Goal: Task Accomplishment & Management: Complete application form

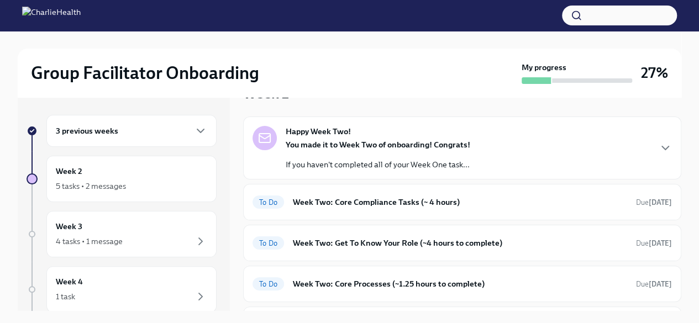
scroll to position [30, 0]
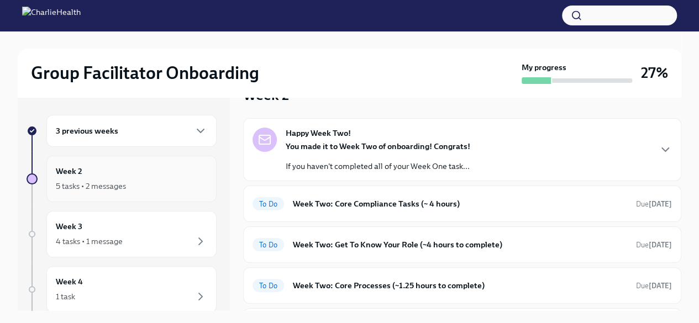
click at [114, 171] on div "Week 2 5 tasks • 2 messages" at bounding box center [131, 179] width 151 height 28
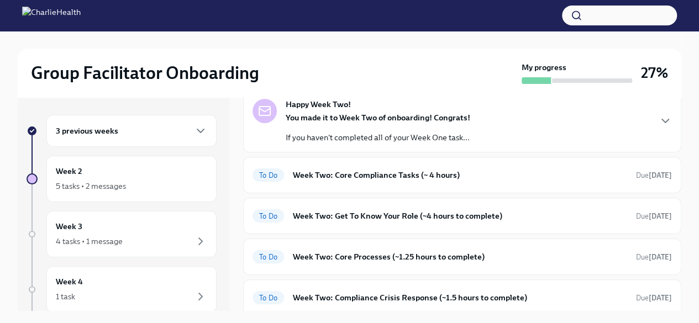
scroll to position [52, 0]
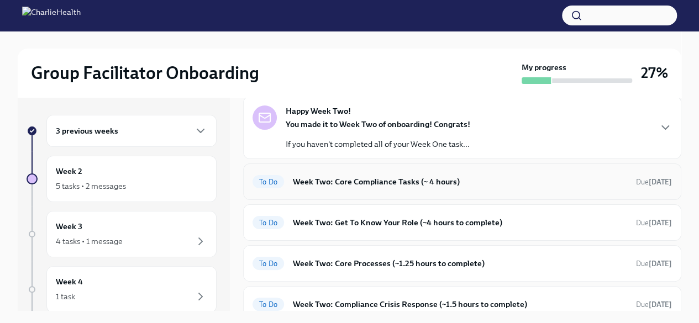
click at [386, 185] on h6 "Week Two: Core Compliance Tasks (~ 4 hours)" at bounding box center [460, 182] width 334 height 12
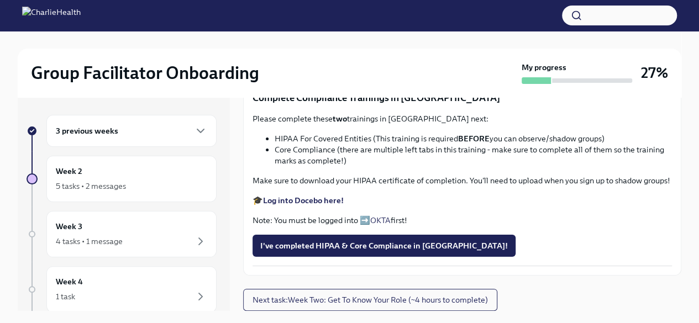
scroll to position [572, 0]
drag, startPoint x: 671, startPoint y: 245, endPoint x: 677, endPoint y: 254, distance: 11.2
click at [677, 254] on div "Week Two: Core Compliance Tasks (~ 4 hours) To Do Due [DATE] Happy Week Two! Yo…" at bounding box center [462, 204] width 438 height 214
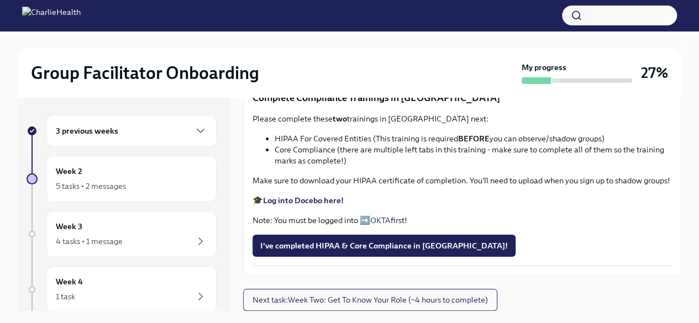
click at [570, 212] on div "Let's dive into a few core compliance tasks! Do your CPR and First Aid Training…" at bounding box center [462, 88] width 419 height 355
click at [352, 67] on span "Upload Upload CPR Certificate" at bounding box center [321, 61] width 123 height 11
click at [0, 0] on input "Upload Upload CPR Certificate" at bounding box center [0, 0] width 0 height 0
click at [314, 67] on span "Upload Upload CPR Certificate" at bounding box center [321, 61] width 123 height 11
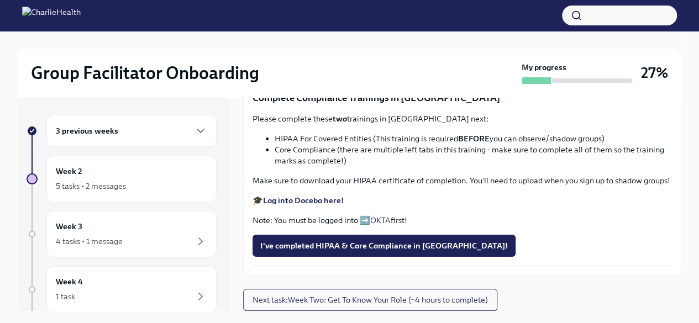
click at [0, 0] on input "Upload Upload CPR Certificate" at bounding box center [0, 0] width 0 height 0
